Goal: Transaction & Acquisition: Book appointment/travel/reservation

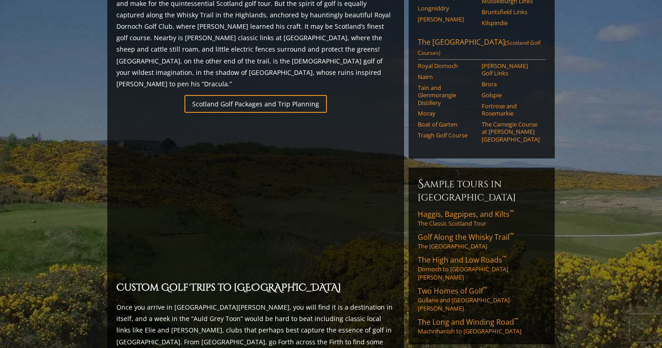
scroll to position [588, 0]
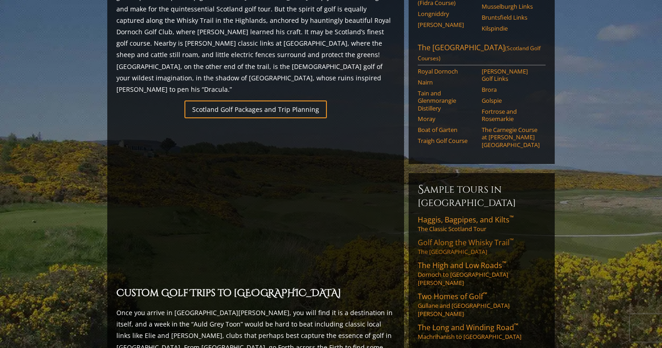
click at [443, 237] on span "Golf Along the Whisky Trail ™" at bounding box center [466, 242] width 96 height 10
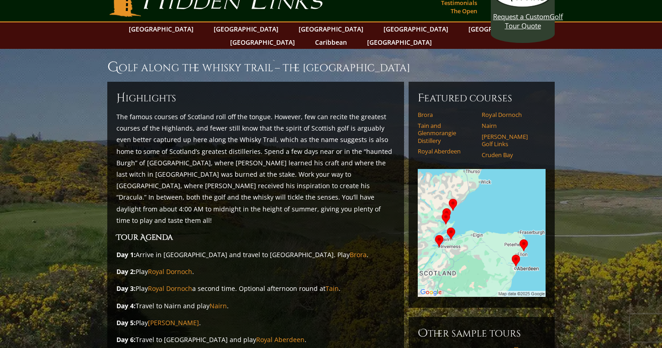
scroll to position [0, 0]
